Goal: Task Accomplishment & Management: Use online tool/utility

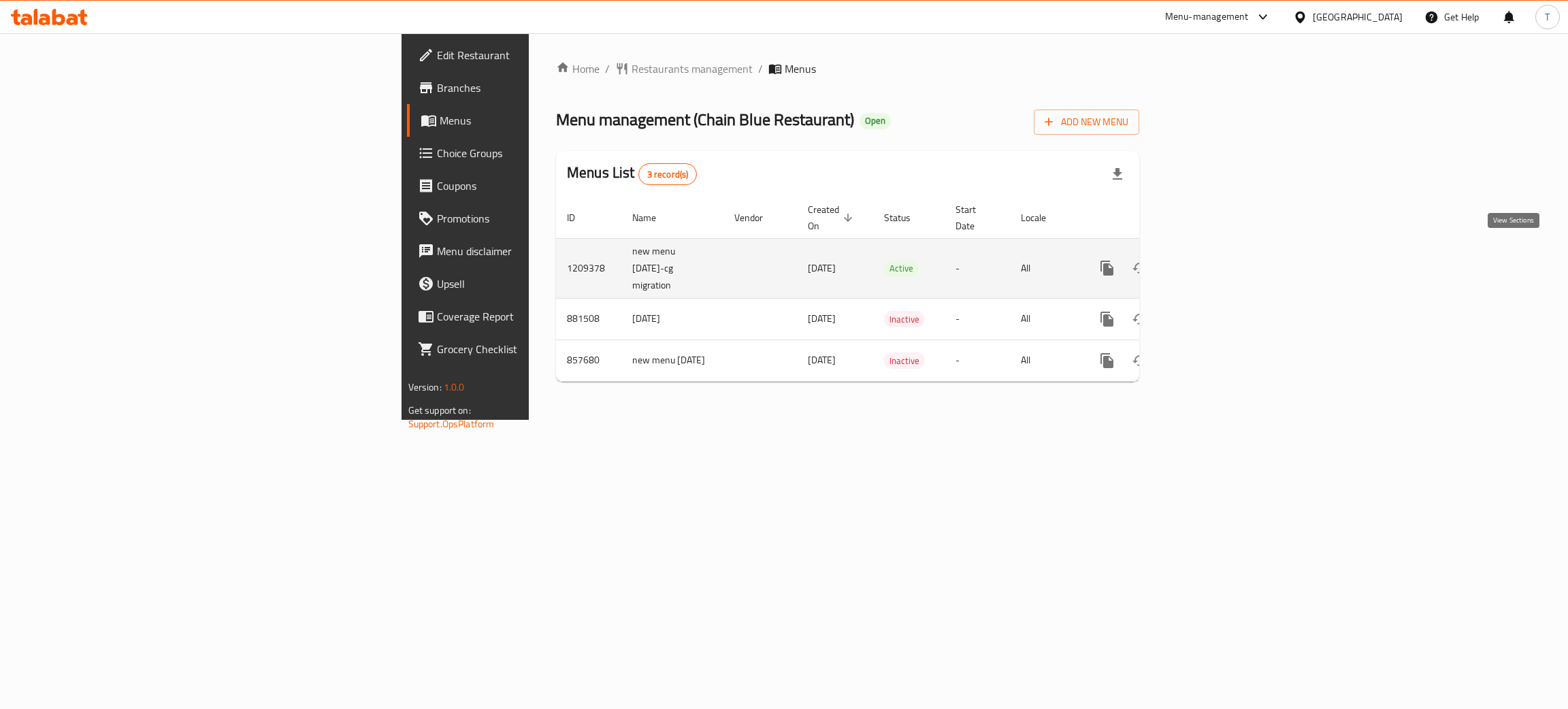
click at [1221, 253] on link "enhanced table" at bounding box center [1205, 268] width 33 height 33
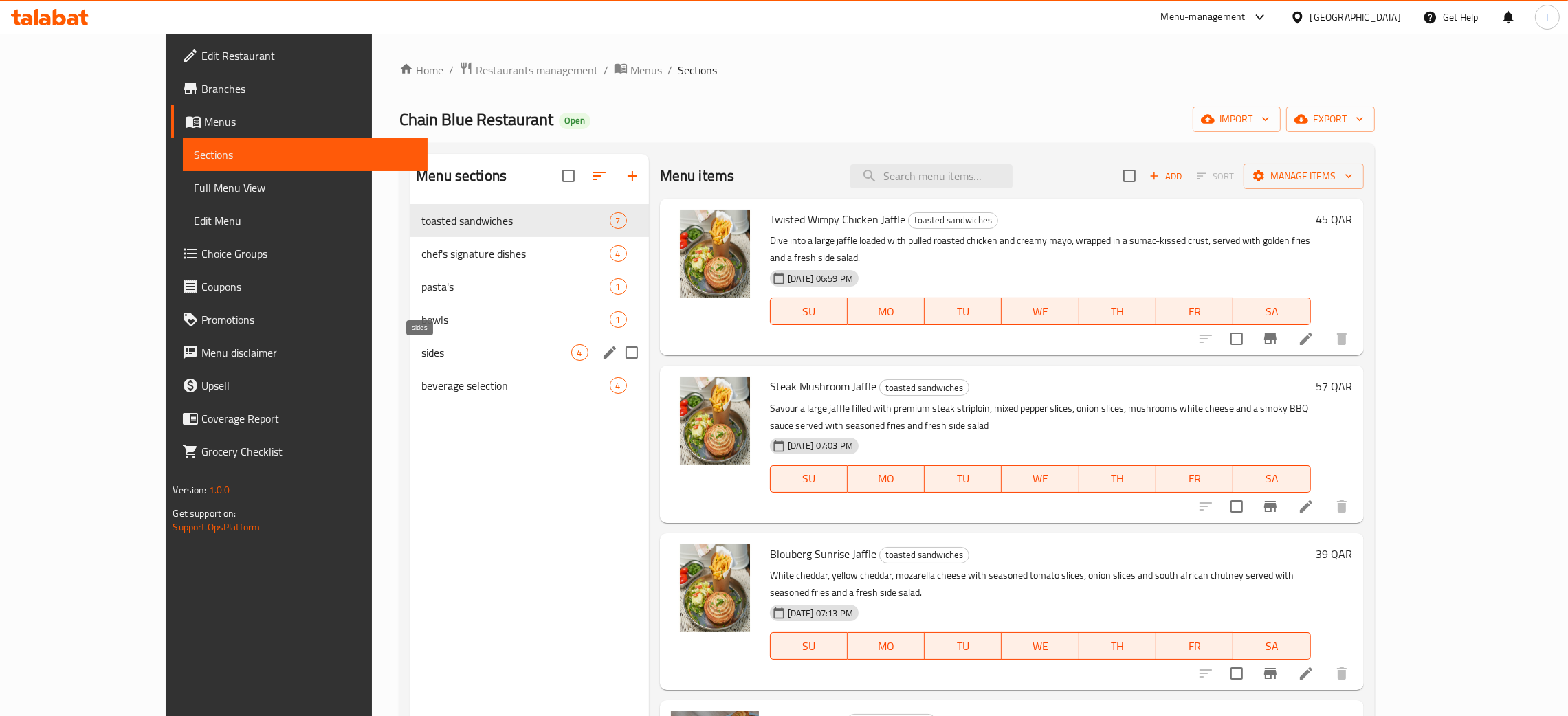
click at [421, 352] on span "sides" at bounding box center [496, 353] width 150 height 17
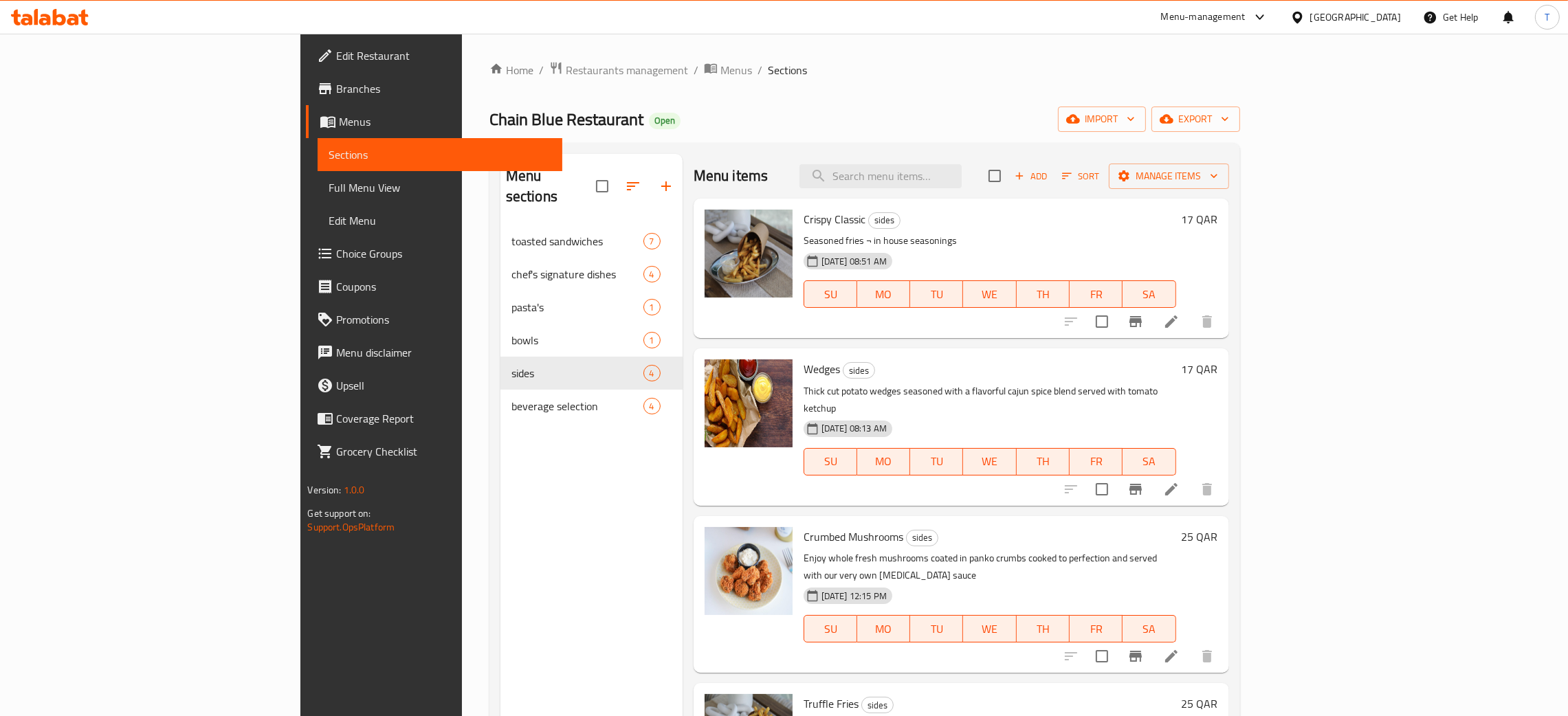
click at [1049, 183] on span "Add" at bounding box center [1030, 176] width 37 height 16
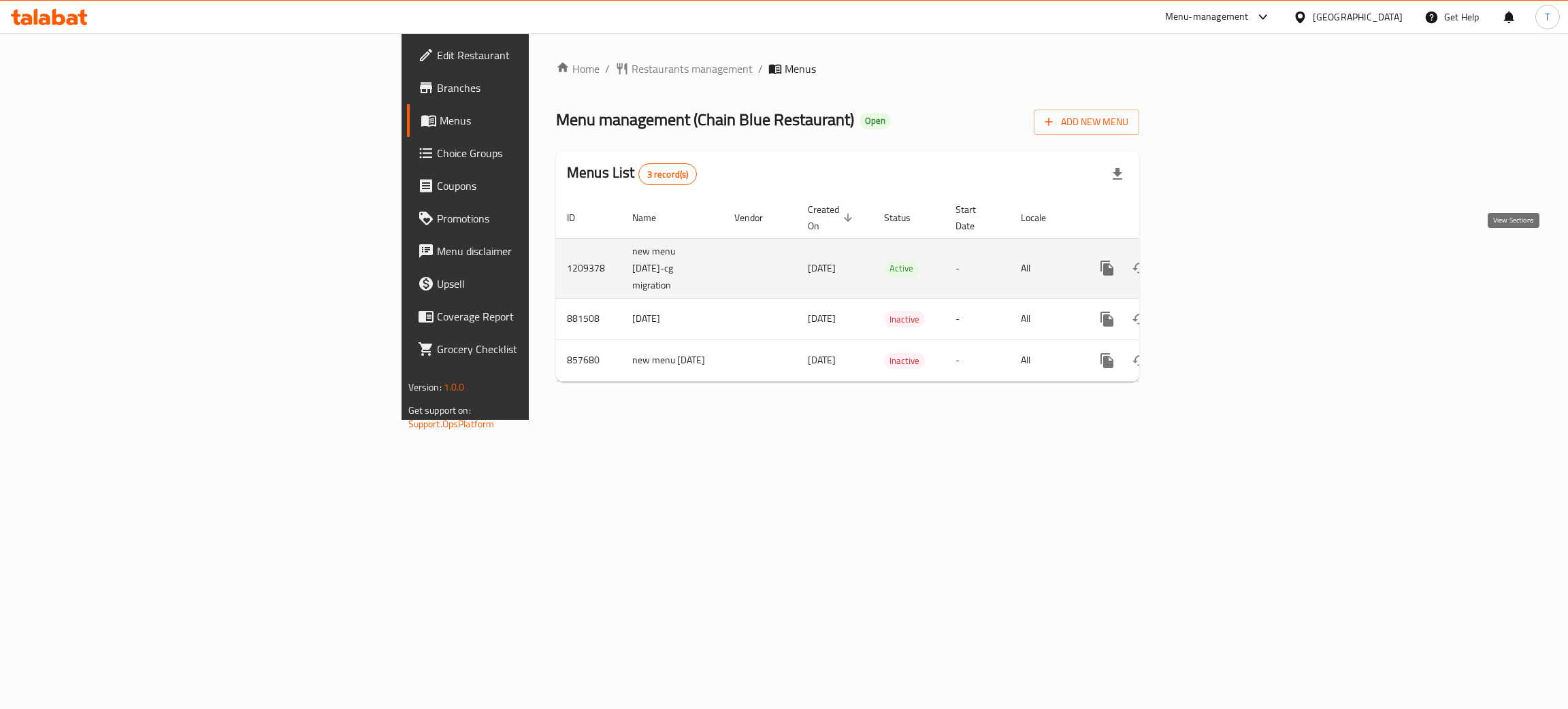
click at [1213, 261] on icon "enhanced table" at bounding box center [1205, 268] width 16 height 16
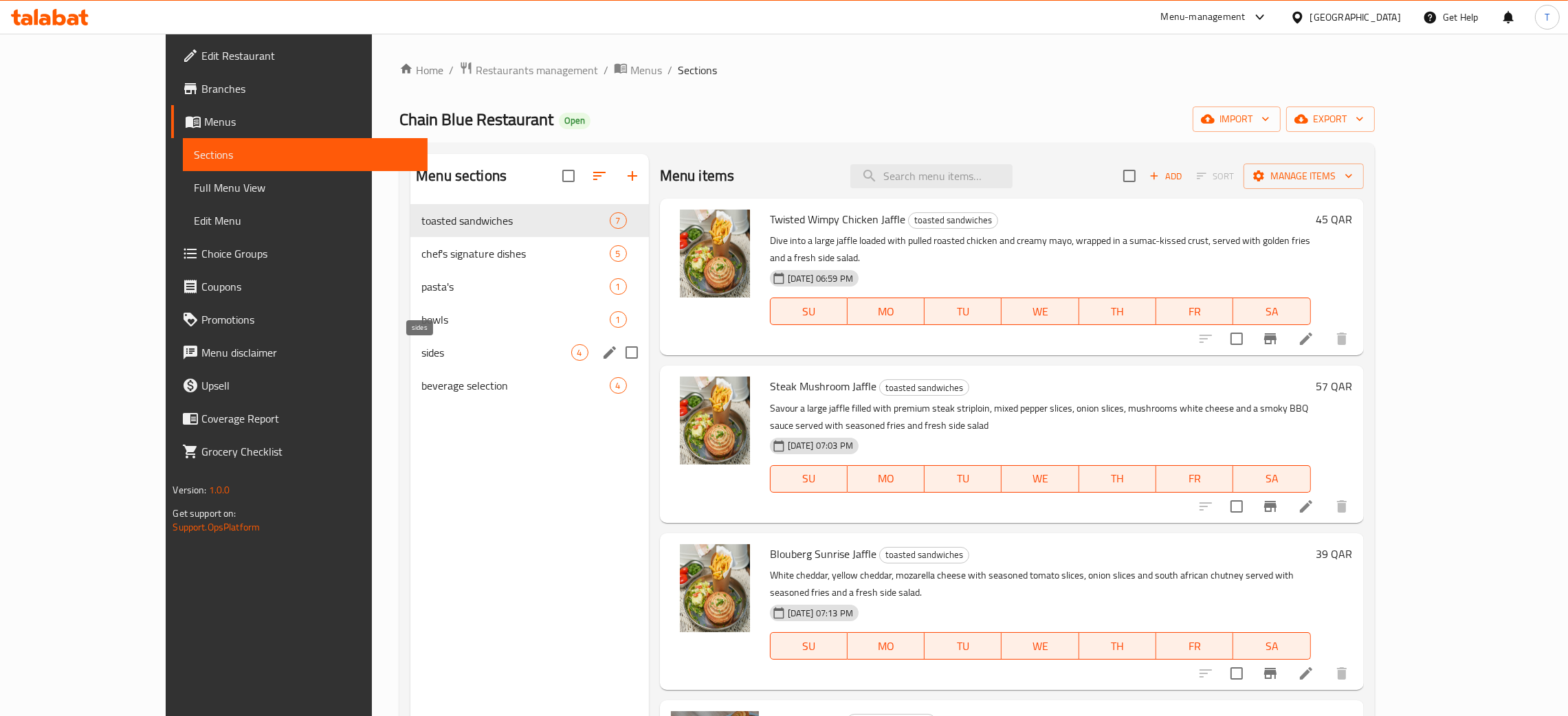
click at [421, 354] on span "sides" at bounding box center [496, 353] width 150 height 17
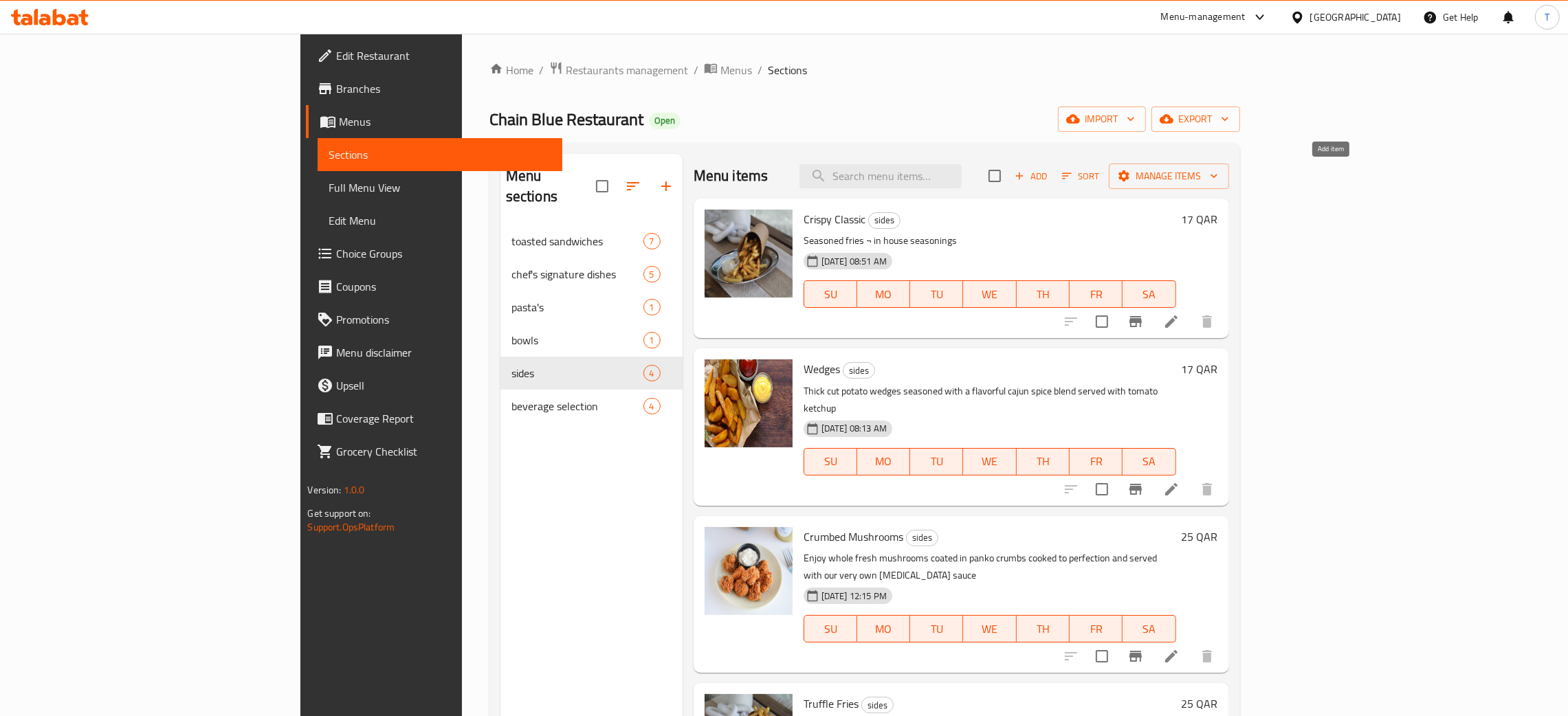
click at [1049, 176] on span "Add" at bounding box center [1030, 176] width 37 height 16
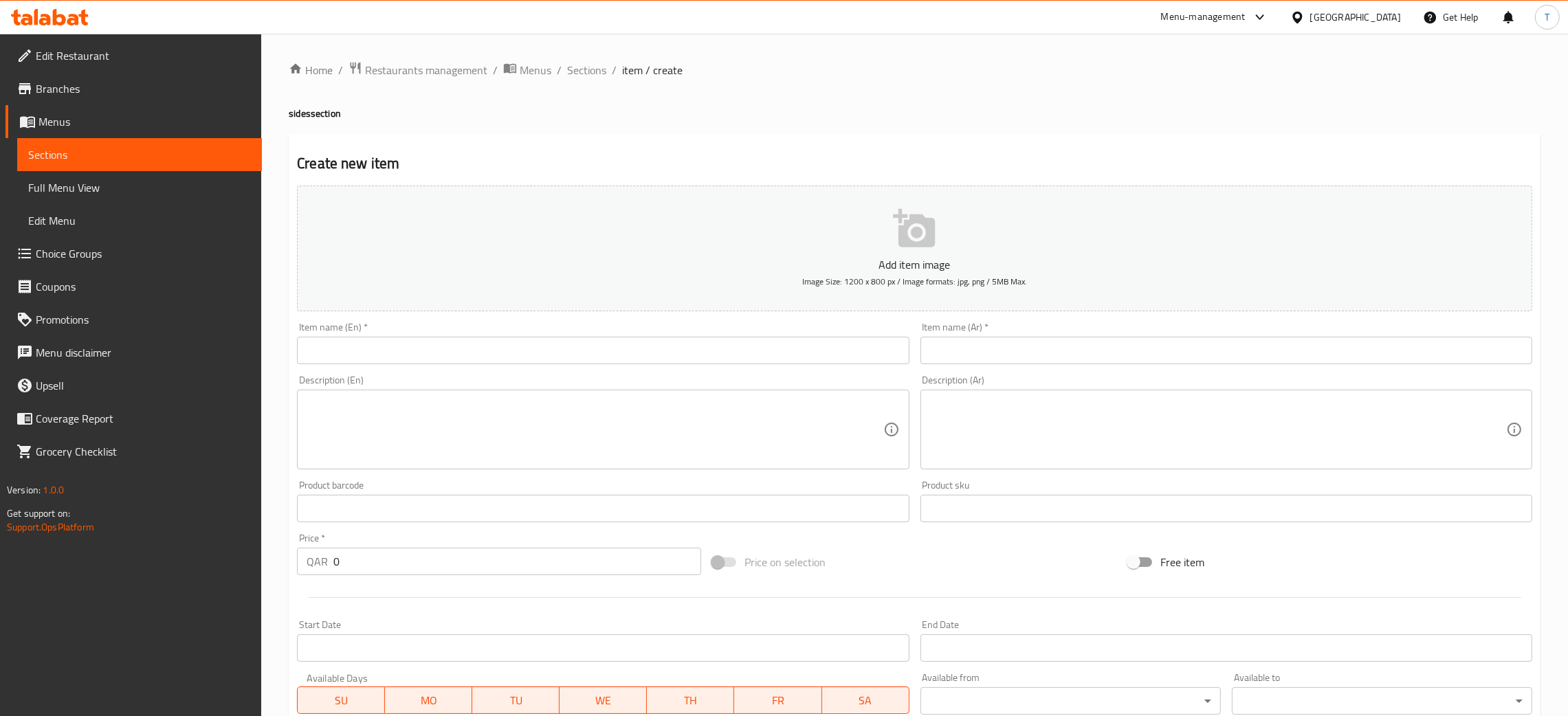
click at [618, 353] on input "text" at bounding box center [602, 350] width 611 height 27
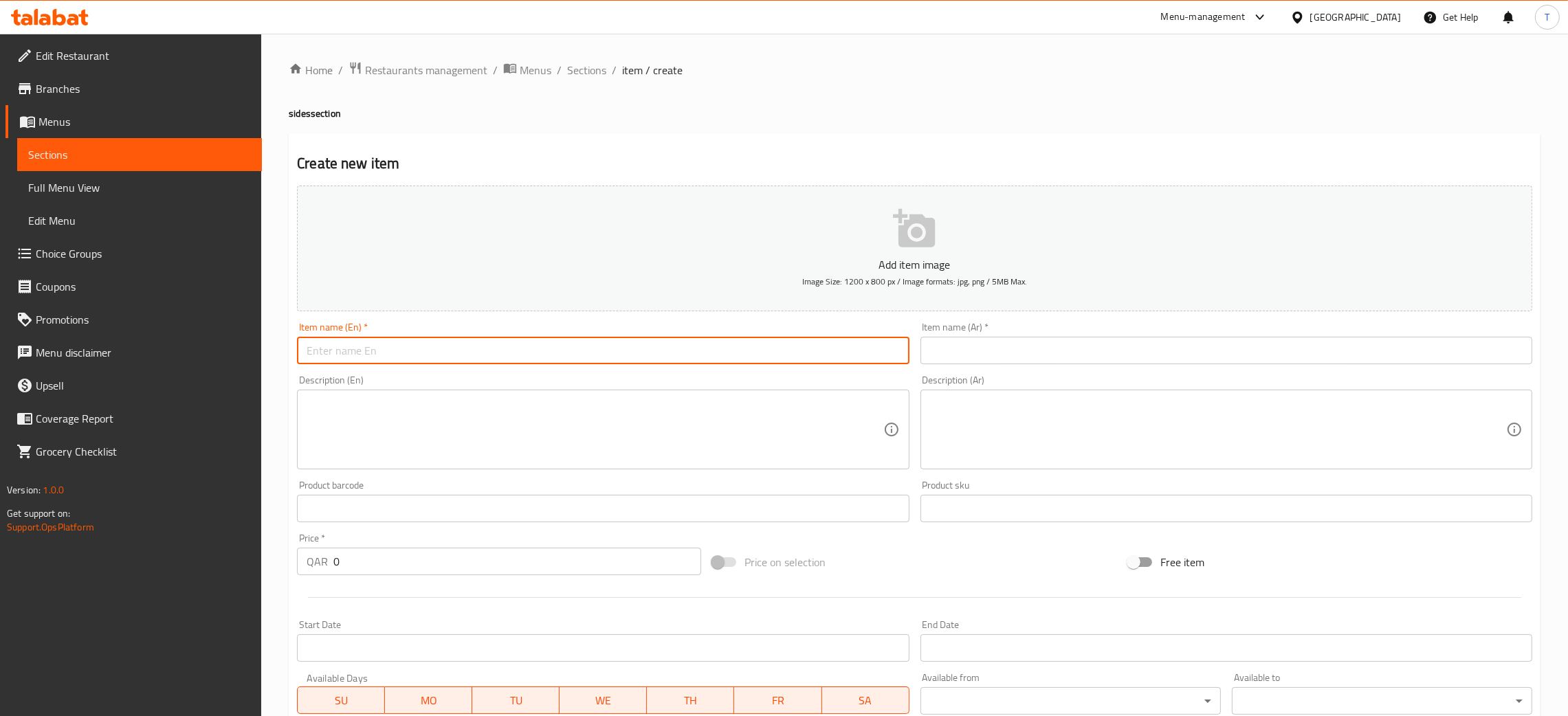
paste input "In house Slaw"
type input "In house Slaw"
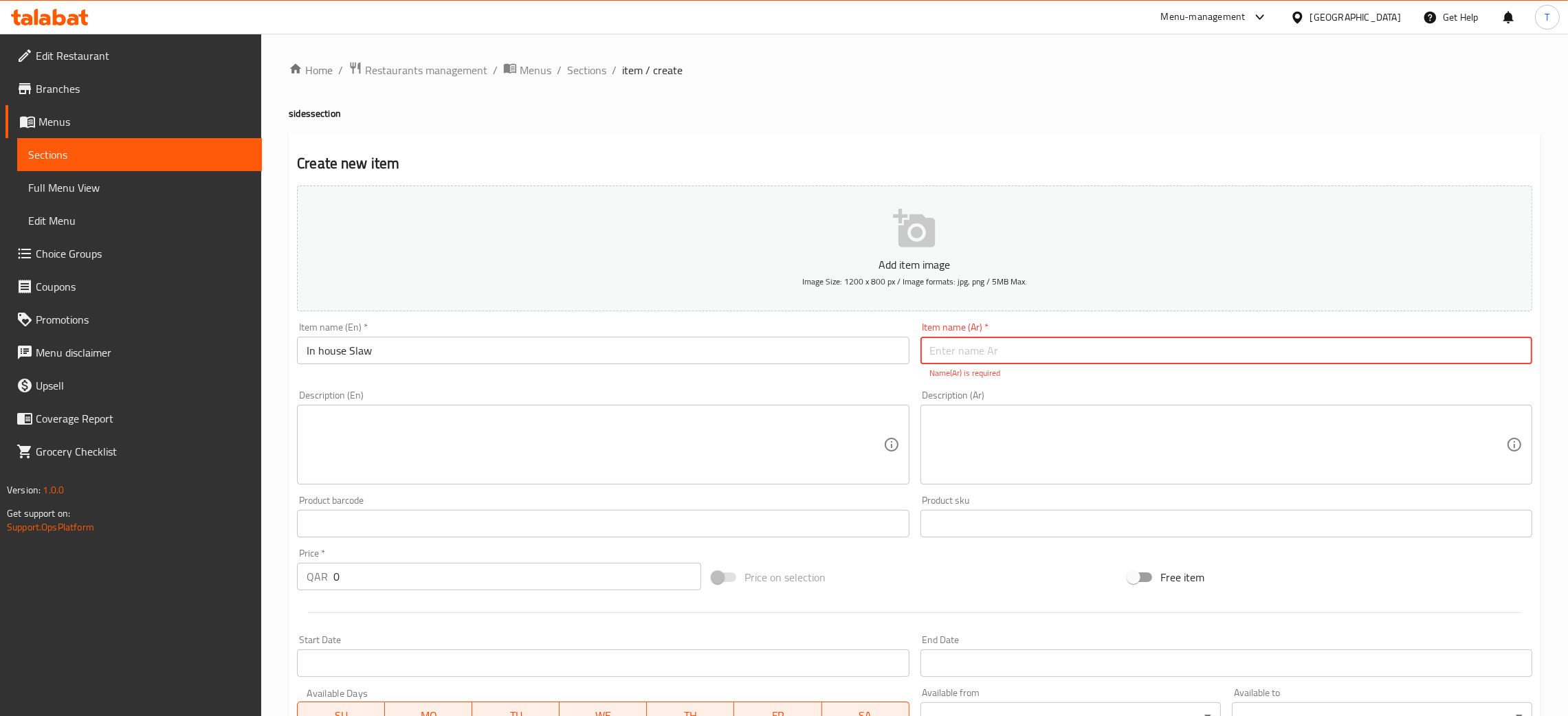
paste input "في منزل سلو"
type input "في منزل سلو"
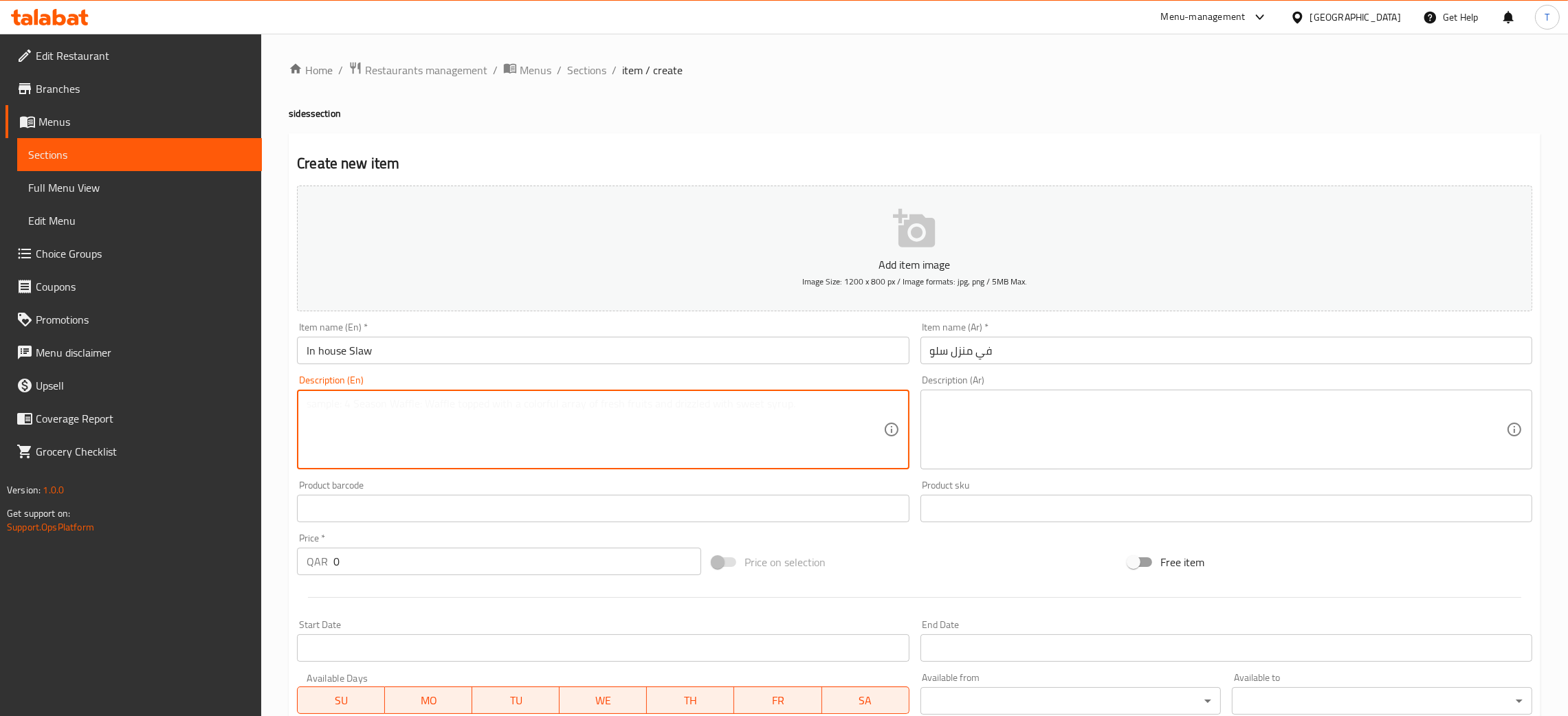
paste textarea "In house slaw with mixed cabbage, carrot, golden raisins with in house sauce."
type textarea "In house slaw with mixed cabbage, carrot, golden raisins with in house sauce."
click at [1019, 448] on textarea at bounding box center [1218, 429] width 576 height 65
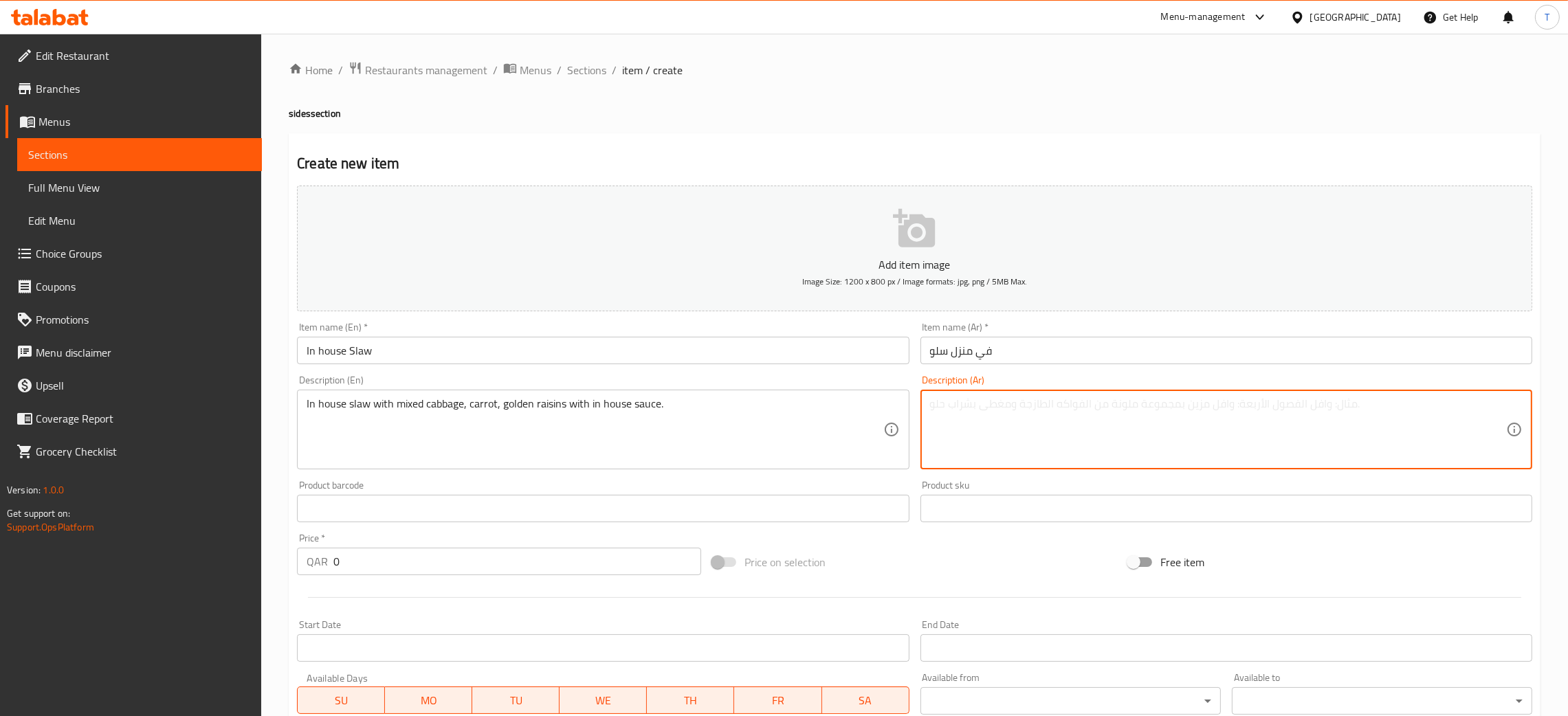
paste textarea "سلطة كول سلو منزلية مع مزيج من الملفوف والجزر والزبيب الذهبي مع صلصة منزلية."
type textarea "سلطة كول سلو منزلية مع مزيج من الملفوف والجزر والزبيب الذهبي مع صلصة منزلية."
click at [861, 325] on div "Item name (En)   * In house Slaw Item name (En) *" at bounding box center [602, 343] width 611 height 42
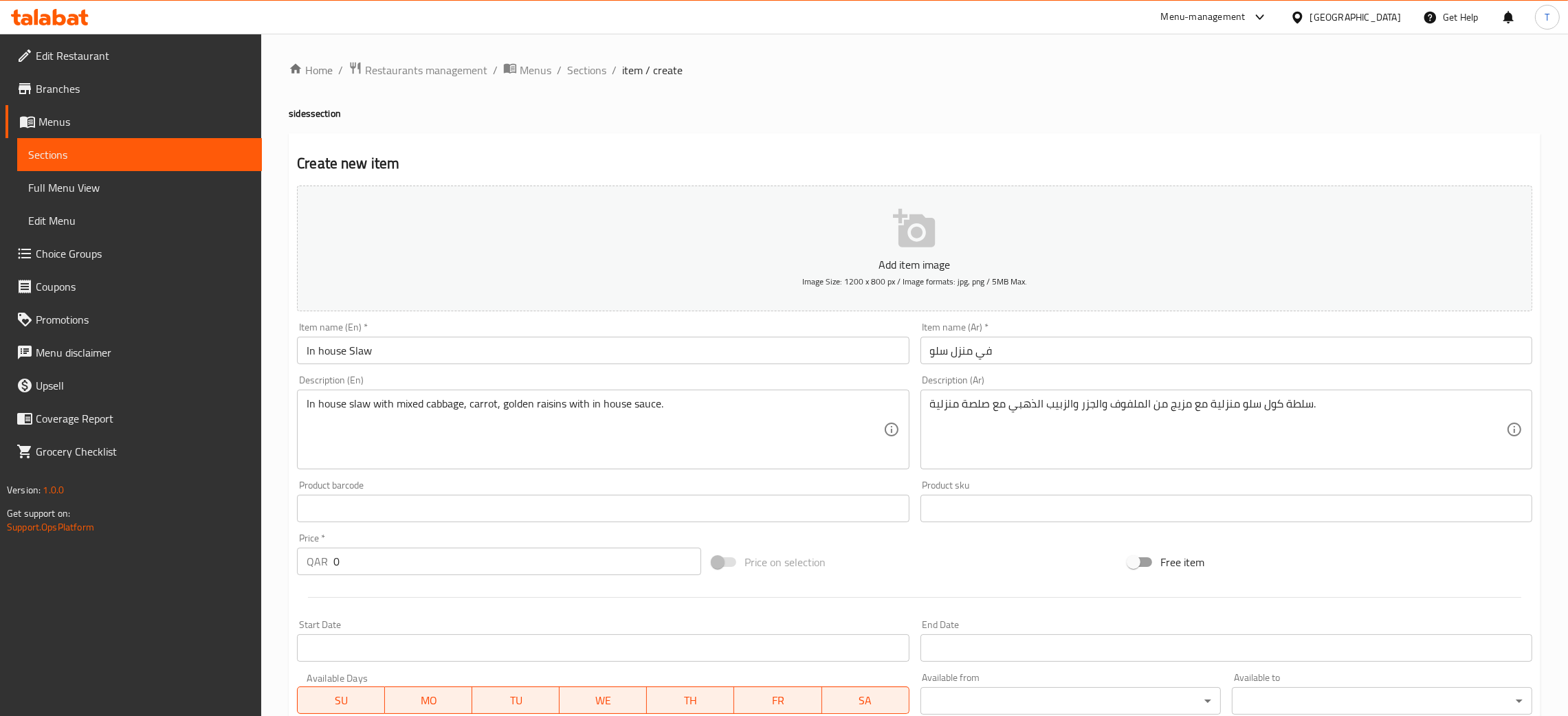
click at [537, 567] on input "0" at bounding box center [516, 561] width 368 height 27
type input "13"
click at [1041, 594] on div at bounding box center [915, 597] width 1246 height 34
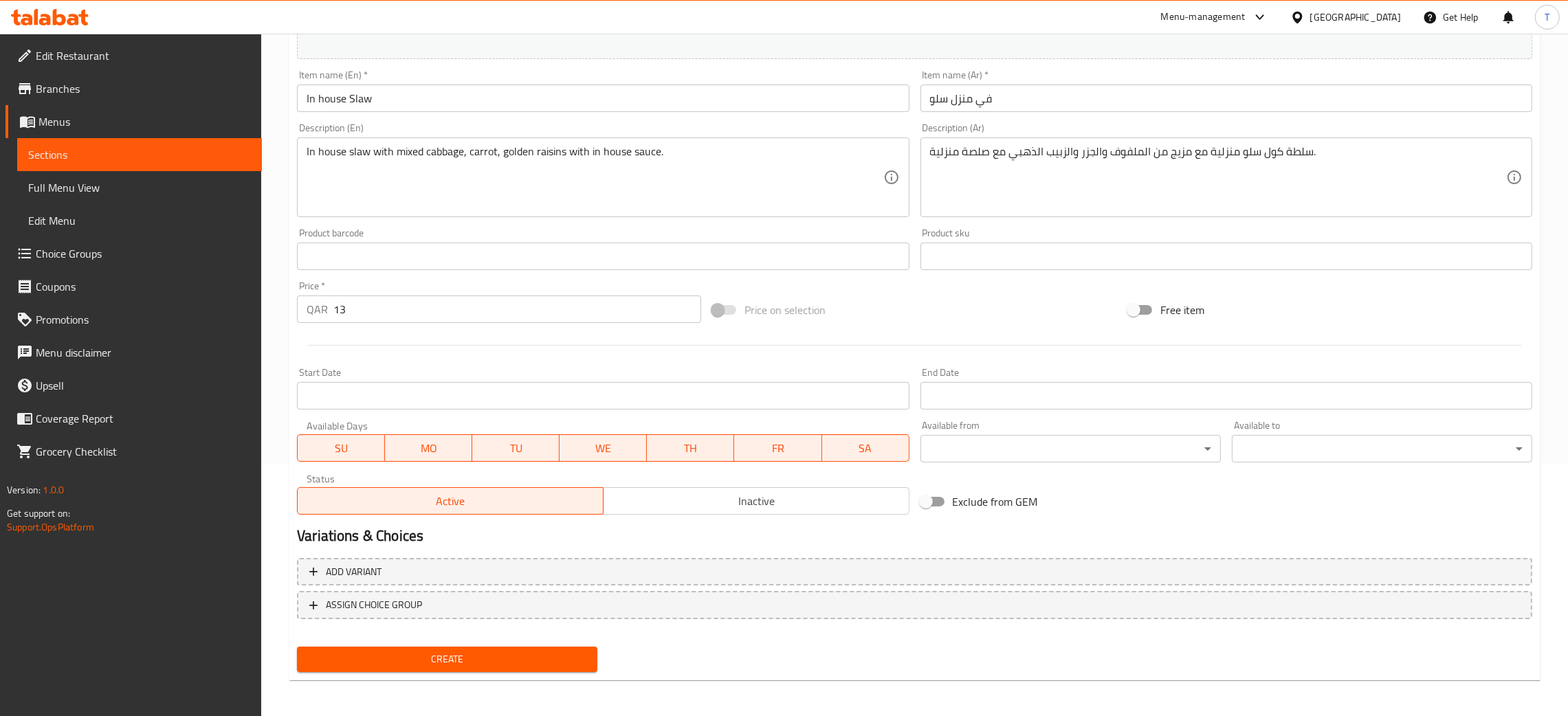
click at [542, 666] on button "Create" at bounding box center [447, 659] width 301 height 26
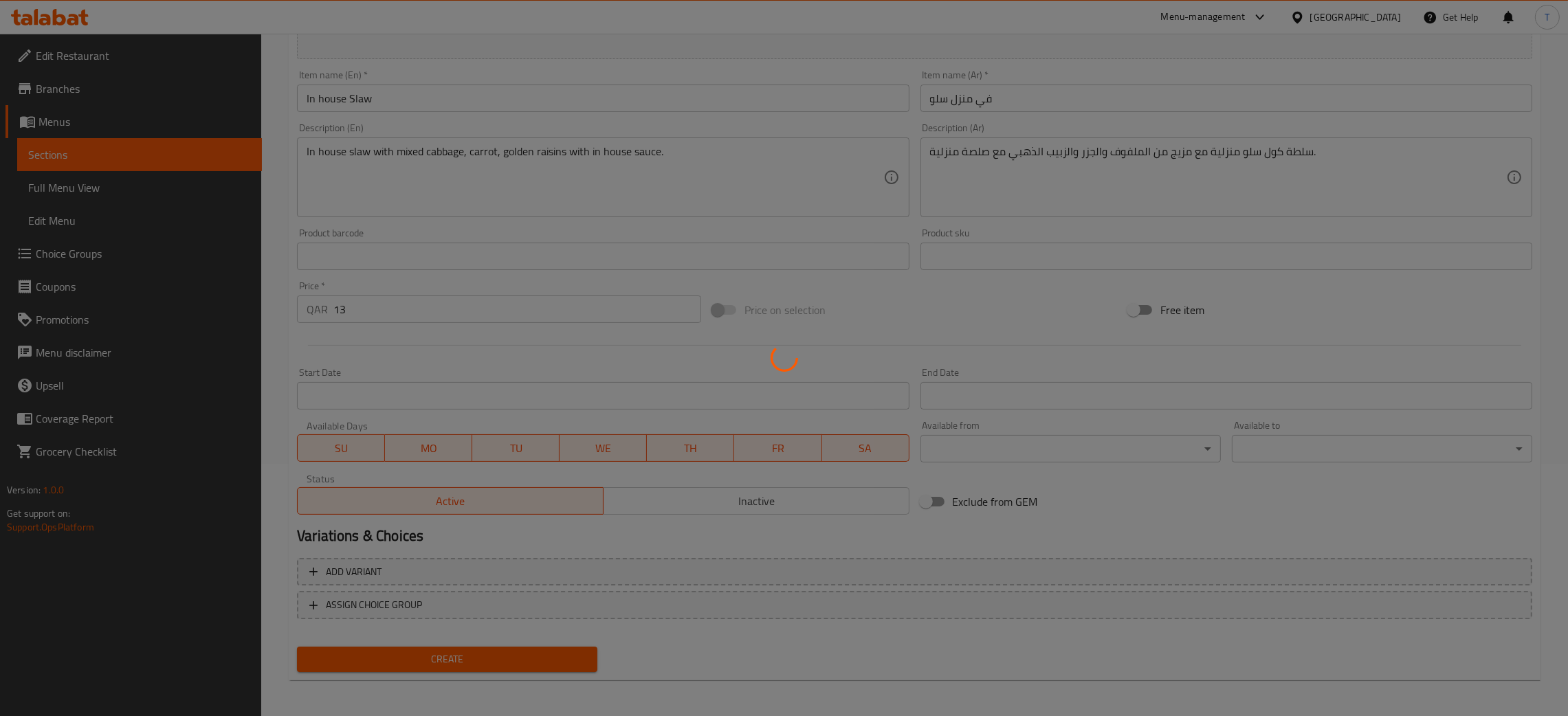
type input "0"
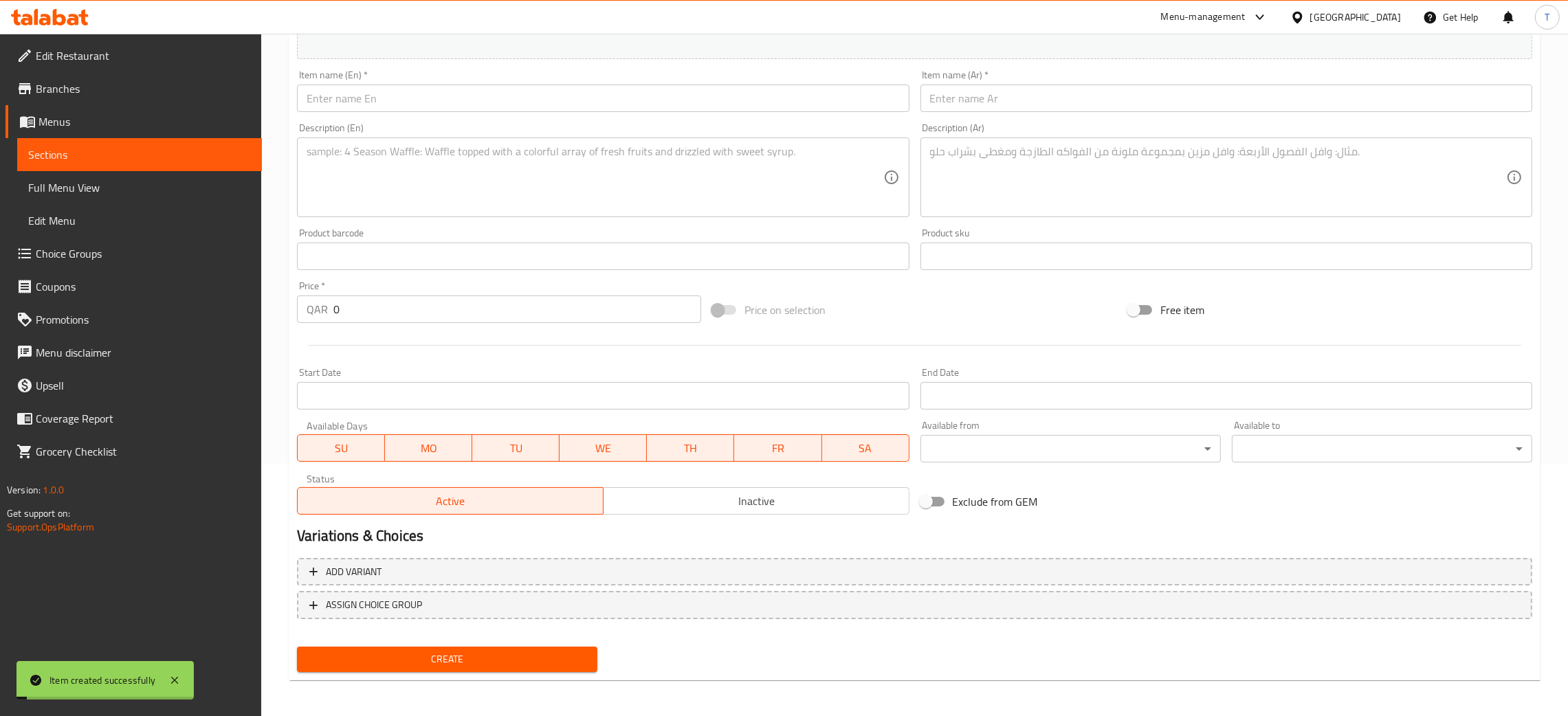
scroll to position [0, 0]
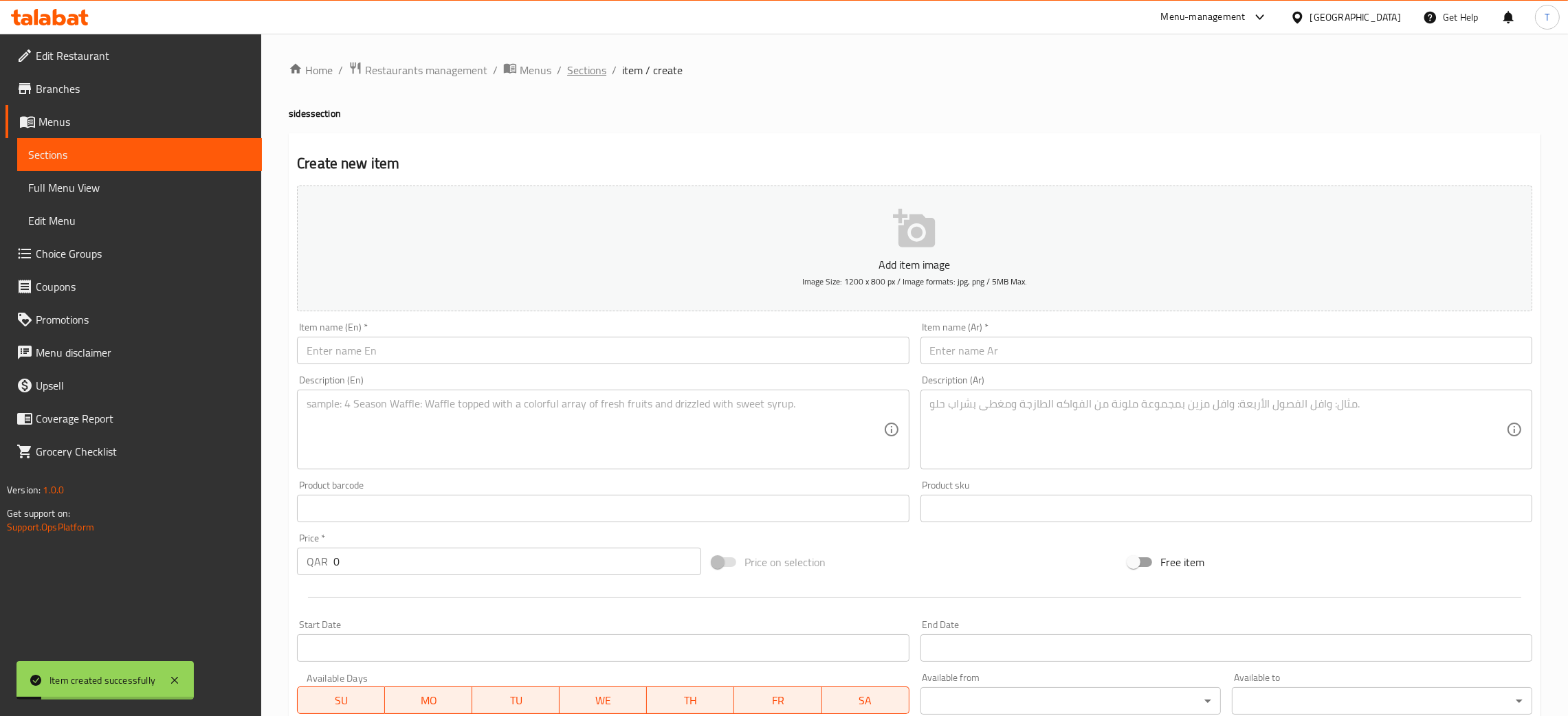
click at [589, 72] on span "Sections" at bounding box center [586, 70] width 39 height 17
